Goal: Information Seeking & Learning: Learn about a topic

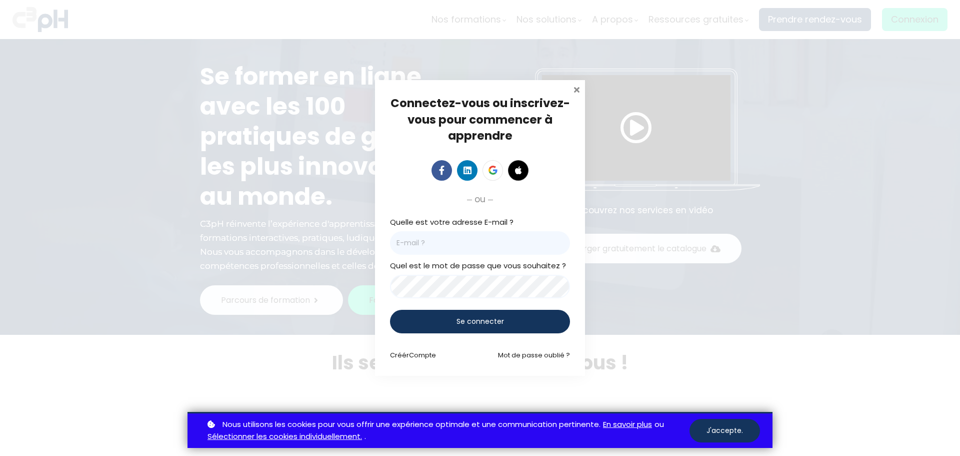
click at [577, 88] on span at bounding box center [577, 89] width 10 height 10
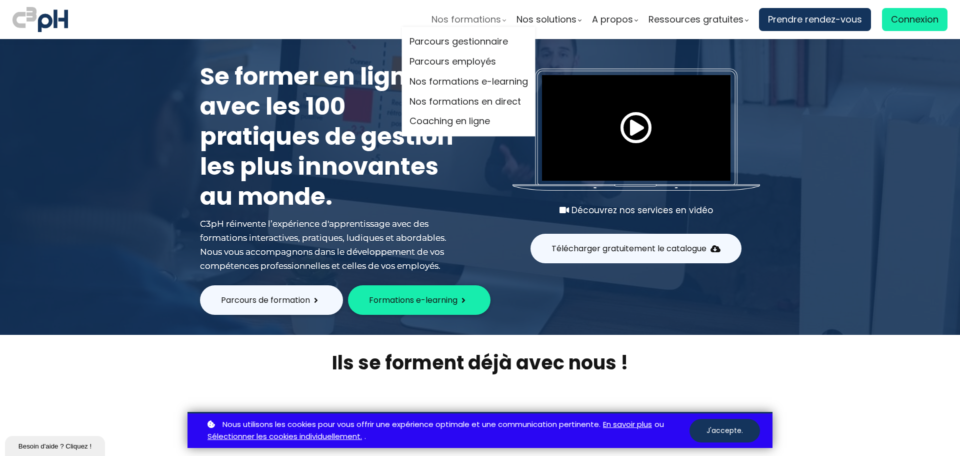
click at [487, 19] on span "Nos formations" at bounding box center [467, 19] width 70 height 15
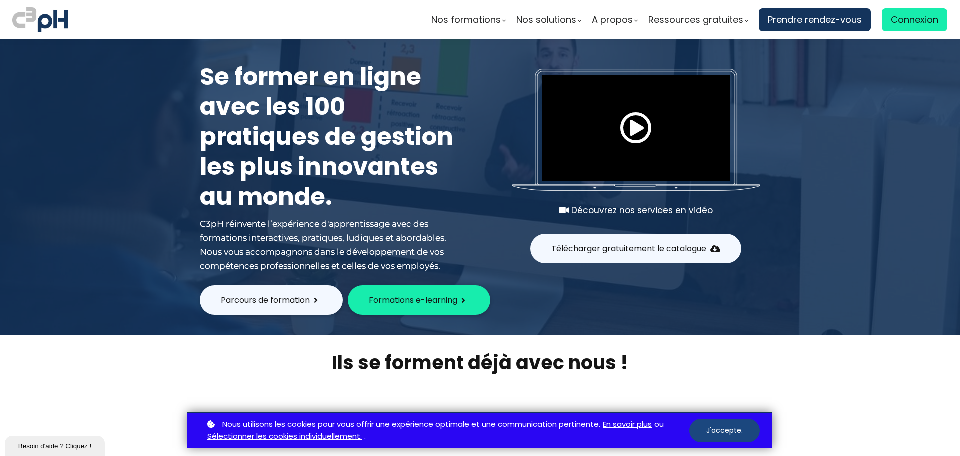
click at [721, 440] on button "J'accepte." at bounding box center [725, 431] width 71 height 24
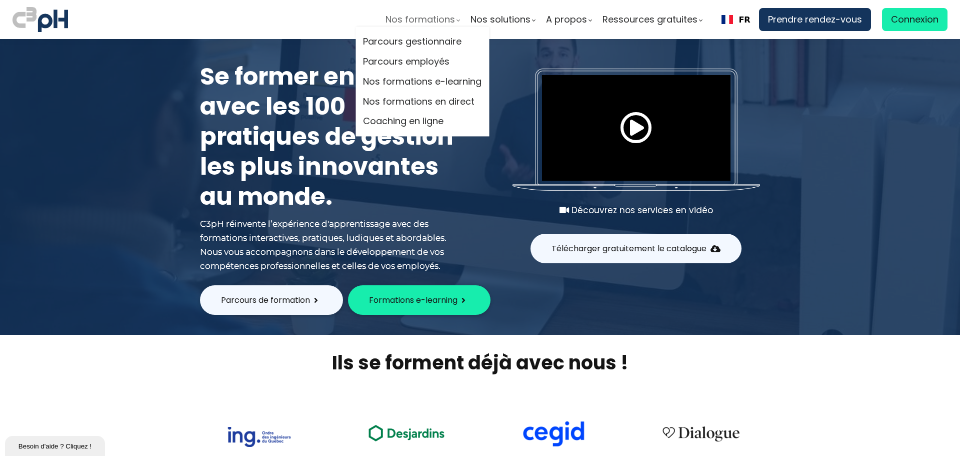
click at [427, 21] on span "Nos formations" at bounding box center [421, 19] width 70 height 15
click at [420, 37] on link "Parcours gestionnaire" at bounding box center [422, 42] width 119 height 15
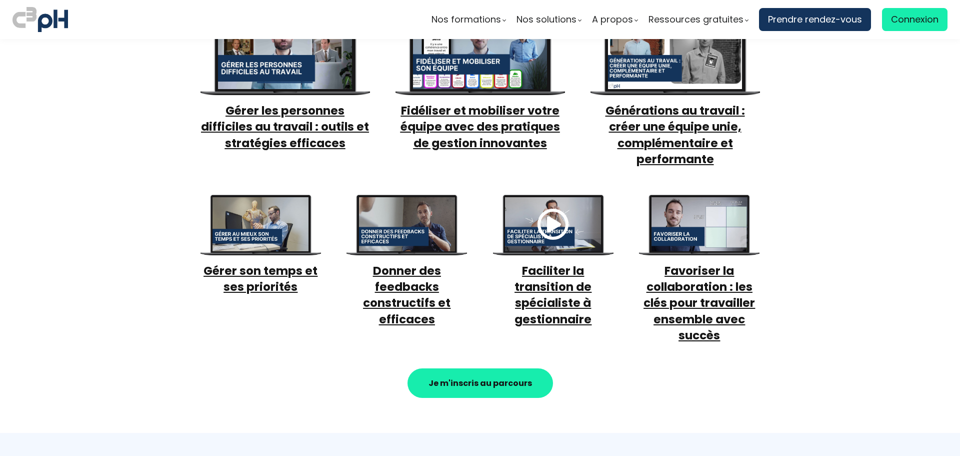
scroll to position [500, 0]
